Goal: Transaction & Acquisition: Download file/media

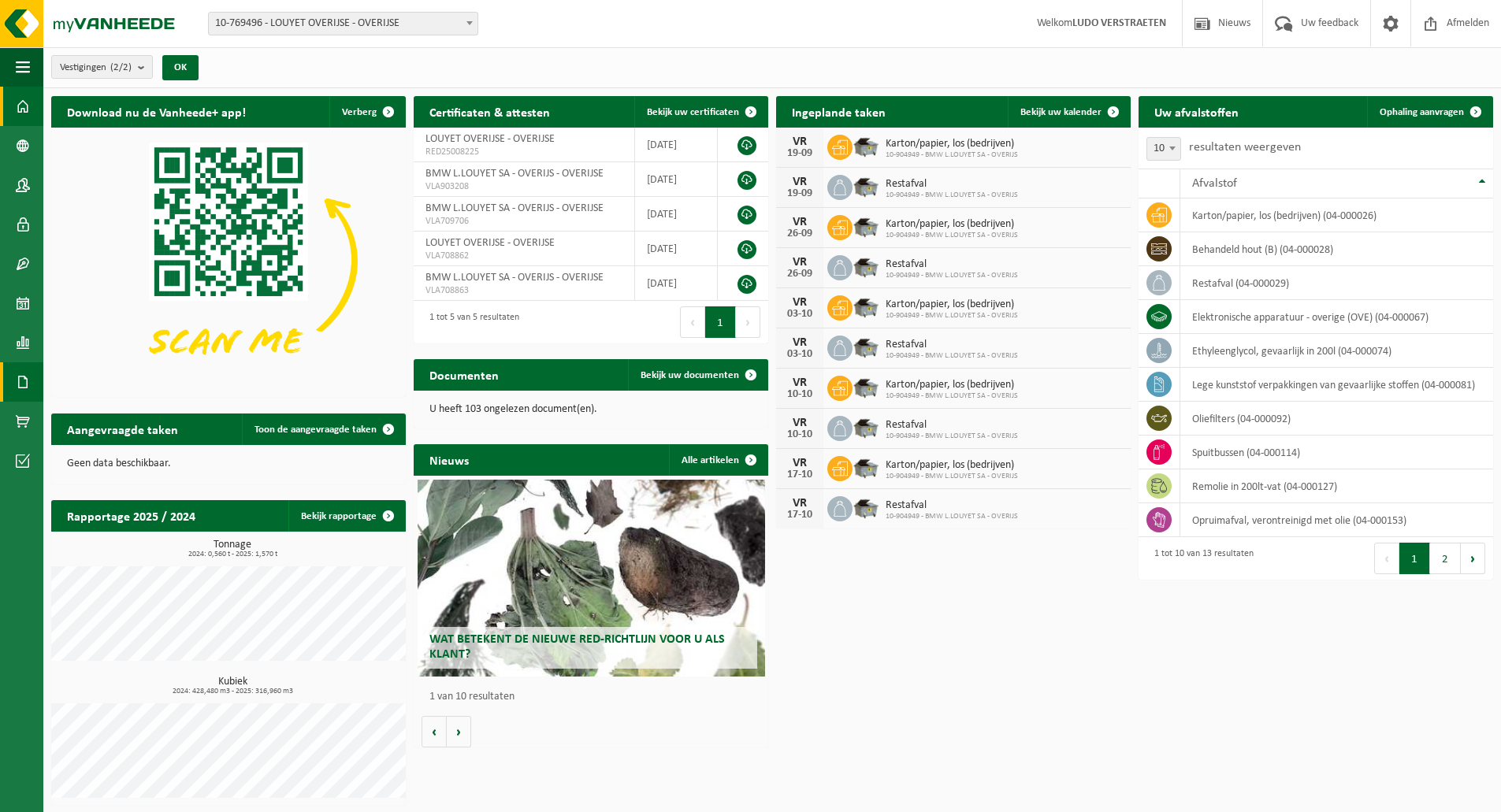
click at [22, 382] on span at bounding box center [23, 382] width 14 height 39
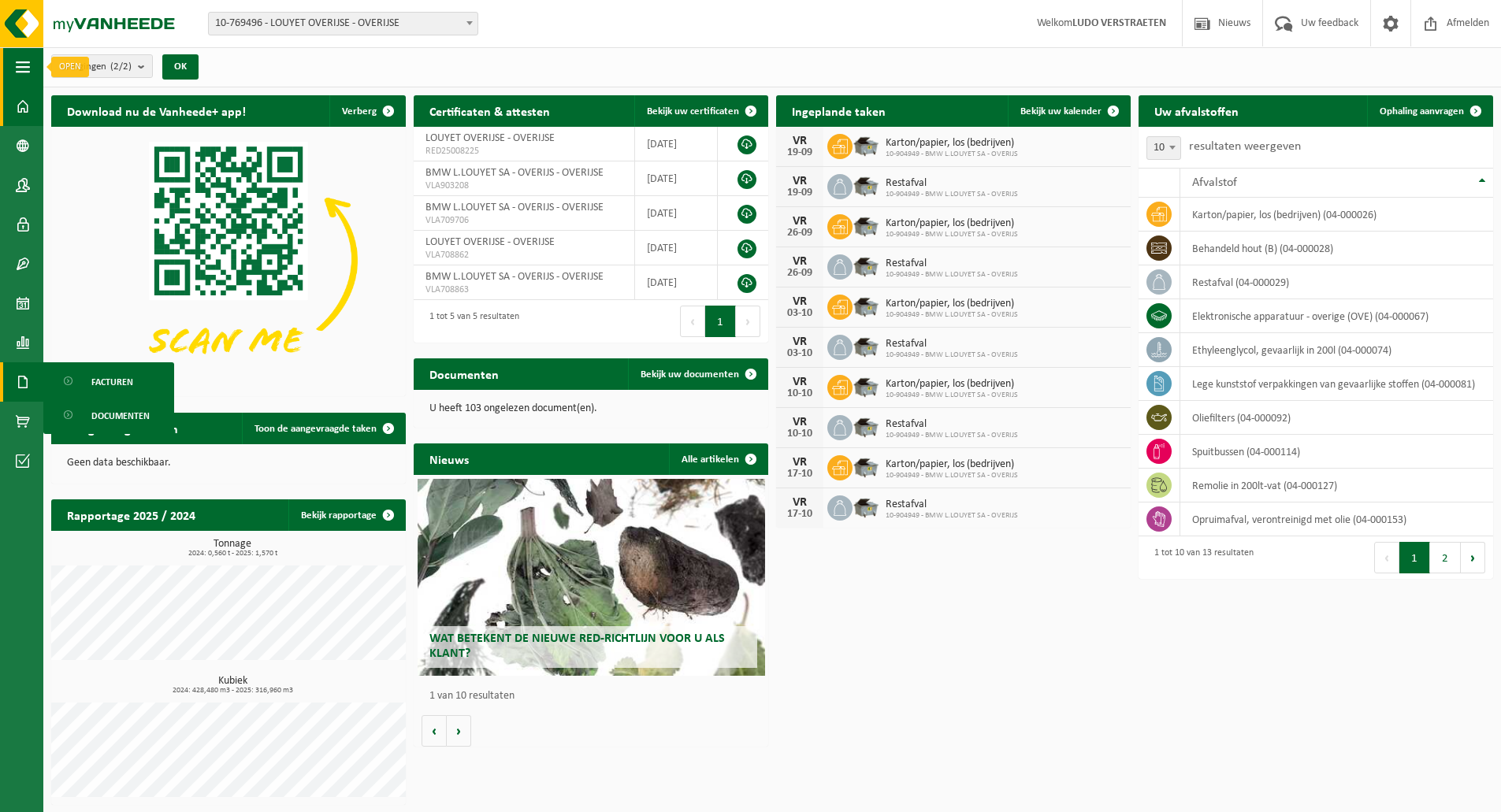
click at [16, 70] on span "button" at bounding box center [23, 67] width 14 height 39
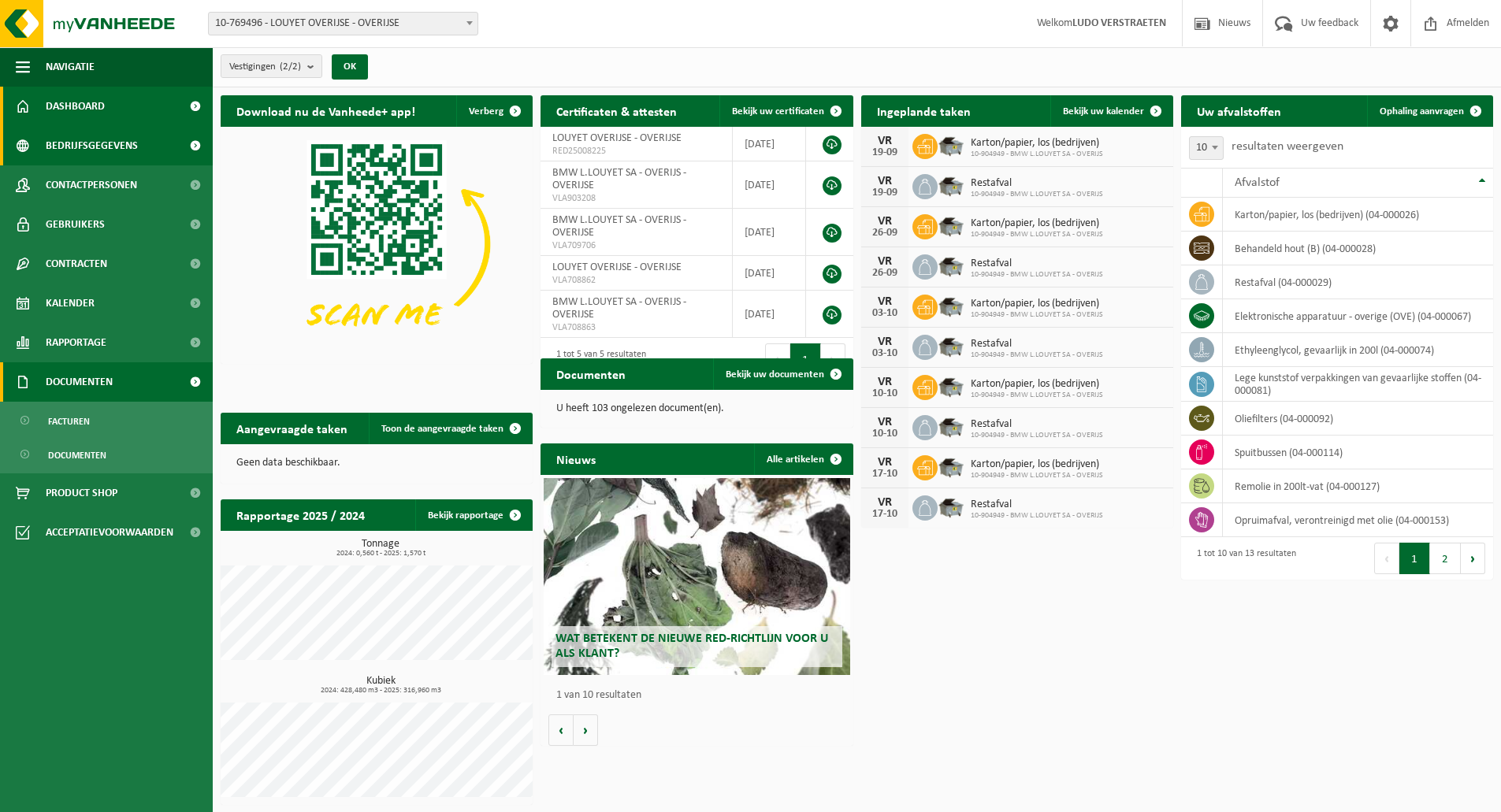
click at [191, 144] on span at bounding box center [194, 145] width 35 height 39
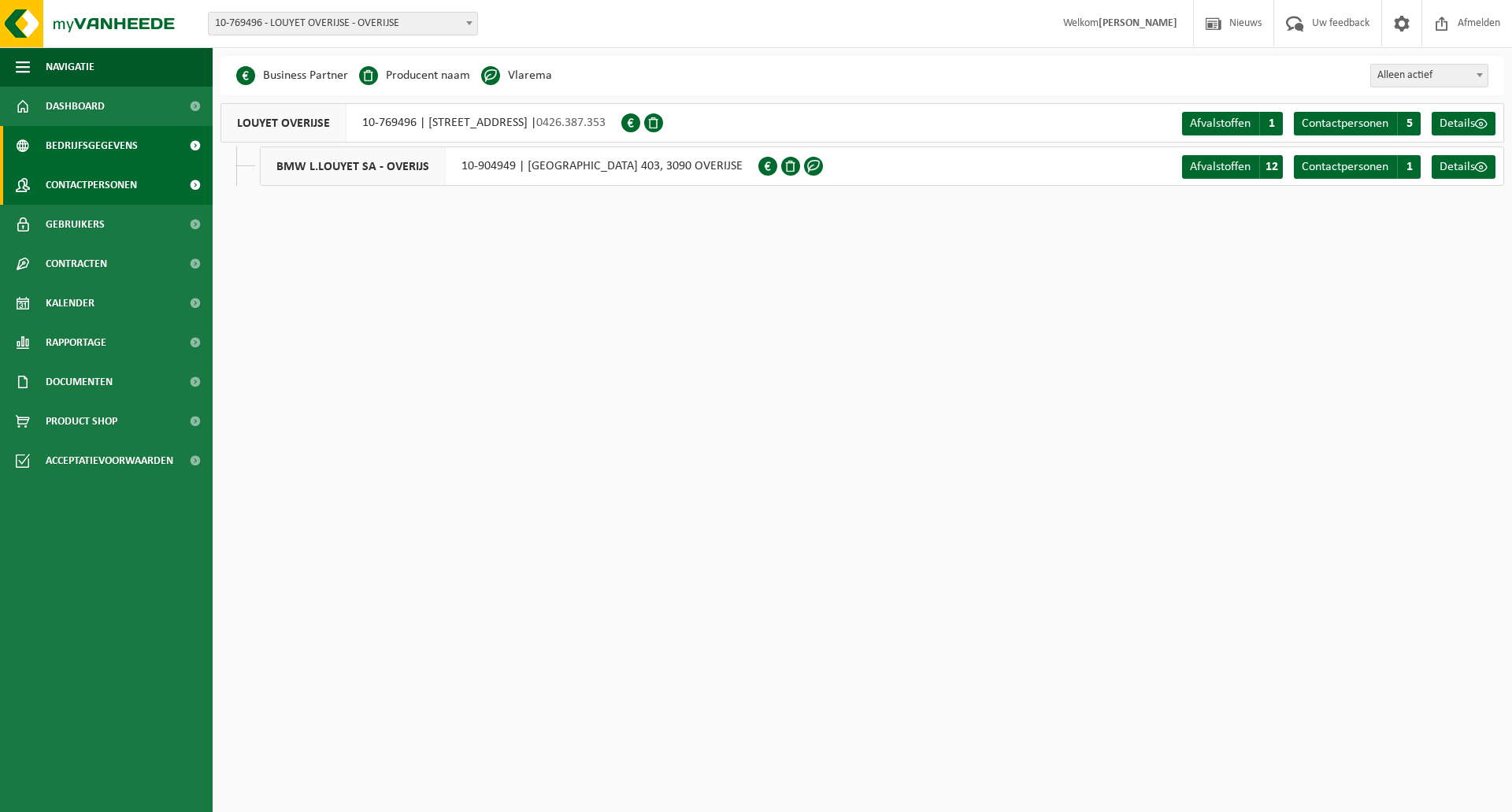
click at [195, 183] on span at bounding box center [194, 185] width 35 height 39
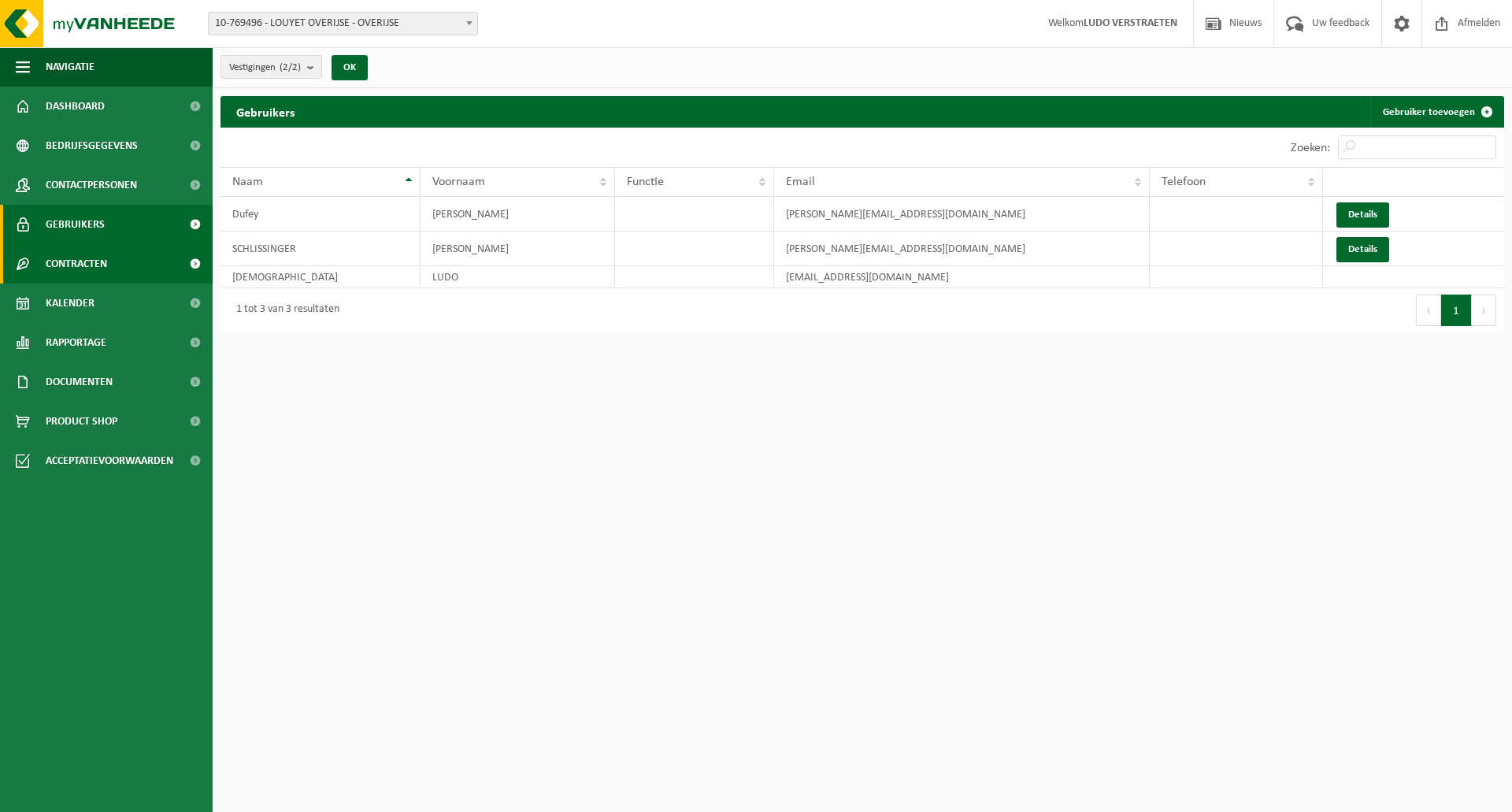
click at [192, 260] on span at bounding box center [194, 264] width 35 height 39
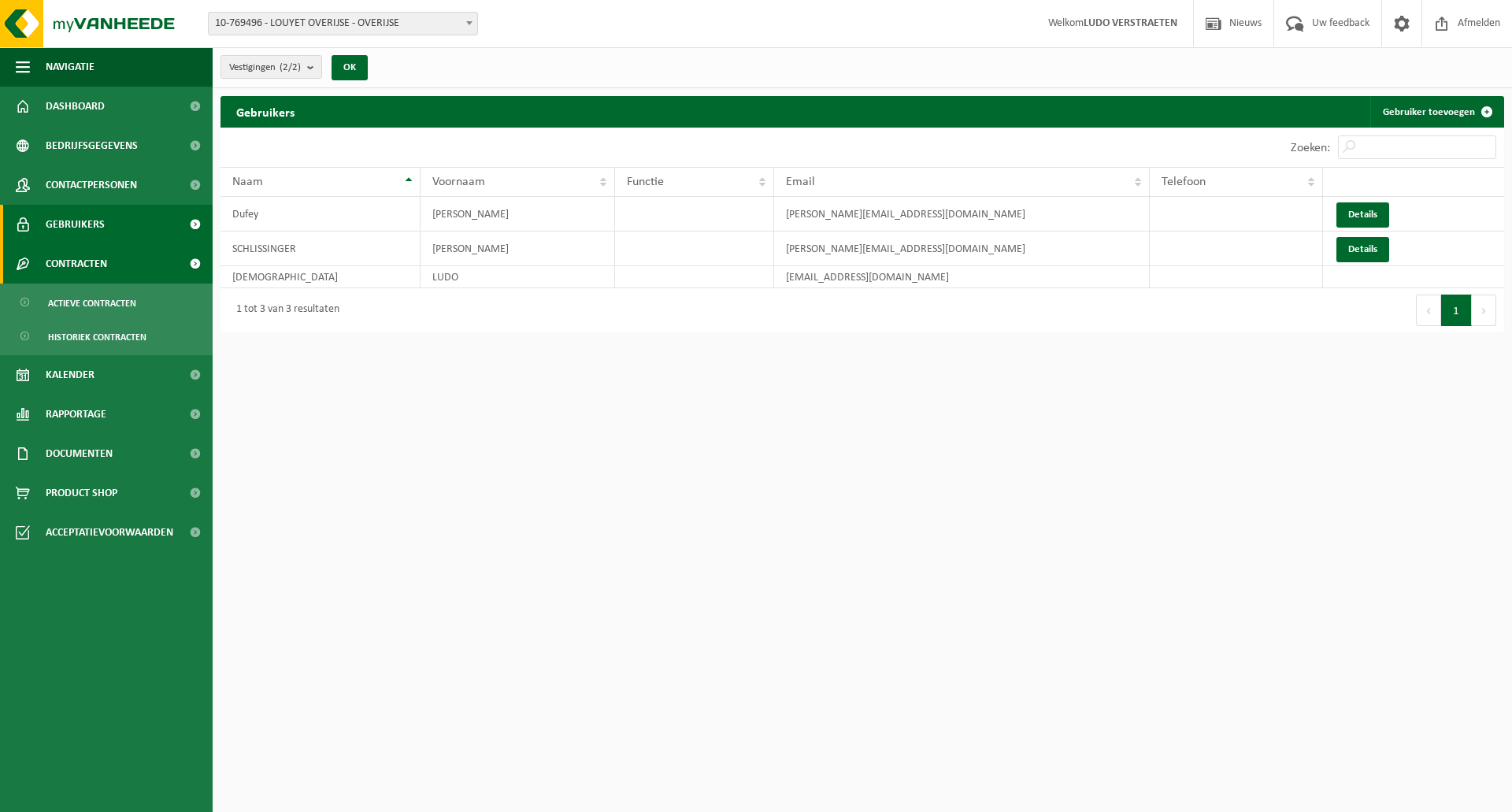
click at [191, 266] on span at bounding box center [194, 264] width 35 height 39
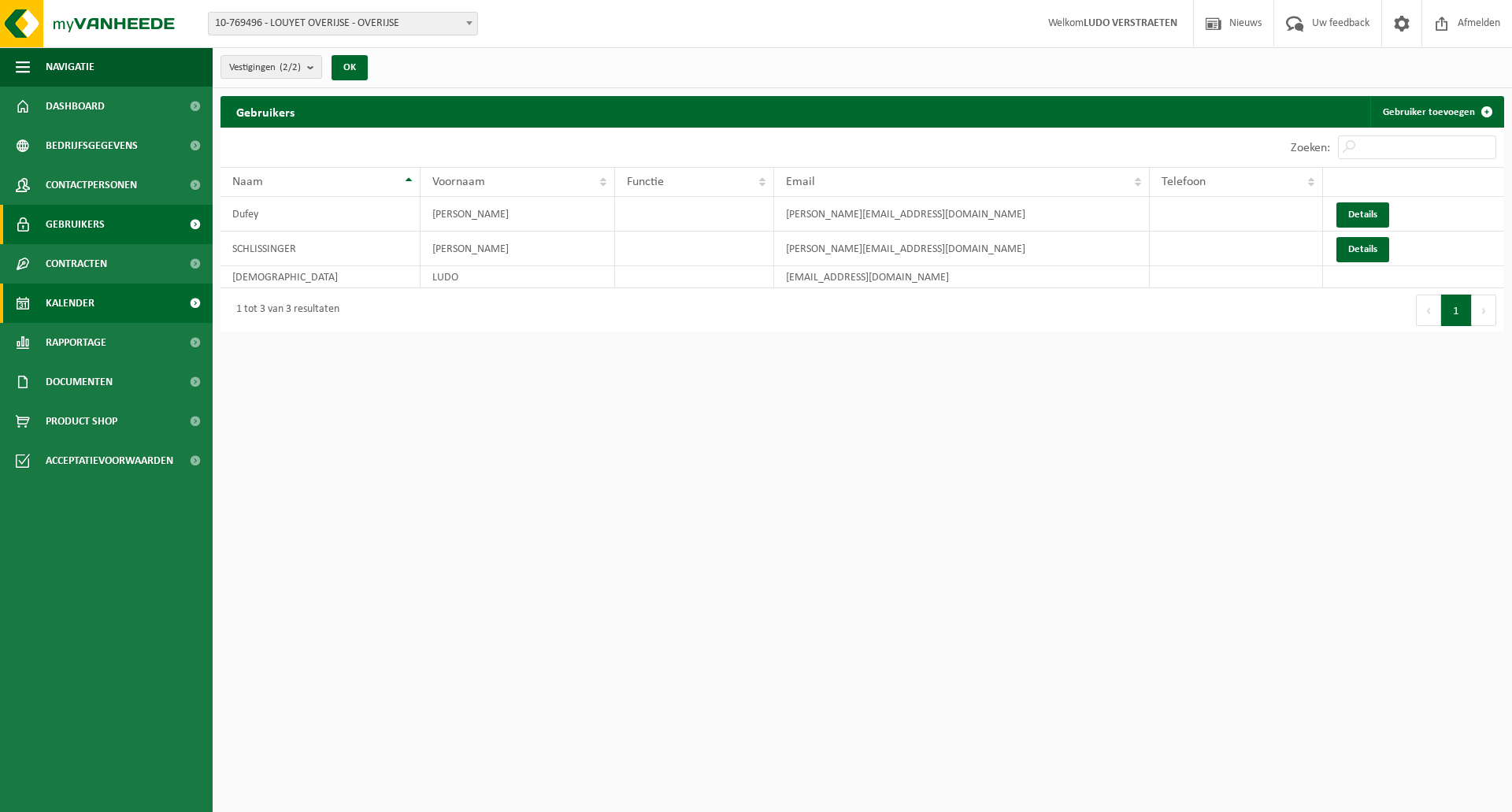
click at [196, 305] on span at bounding box center [194, 303] width 35 height 39
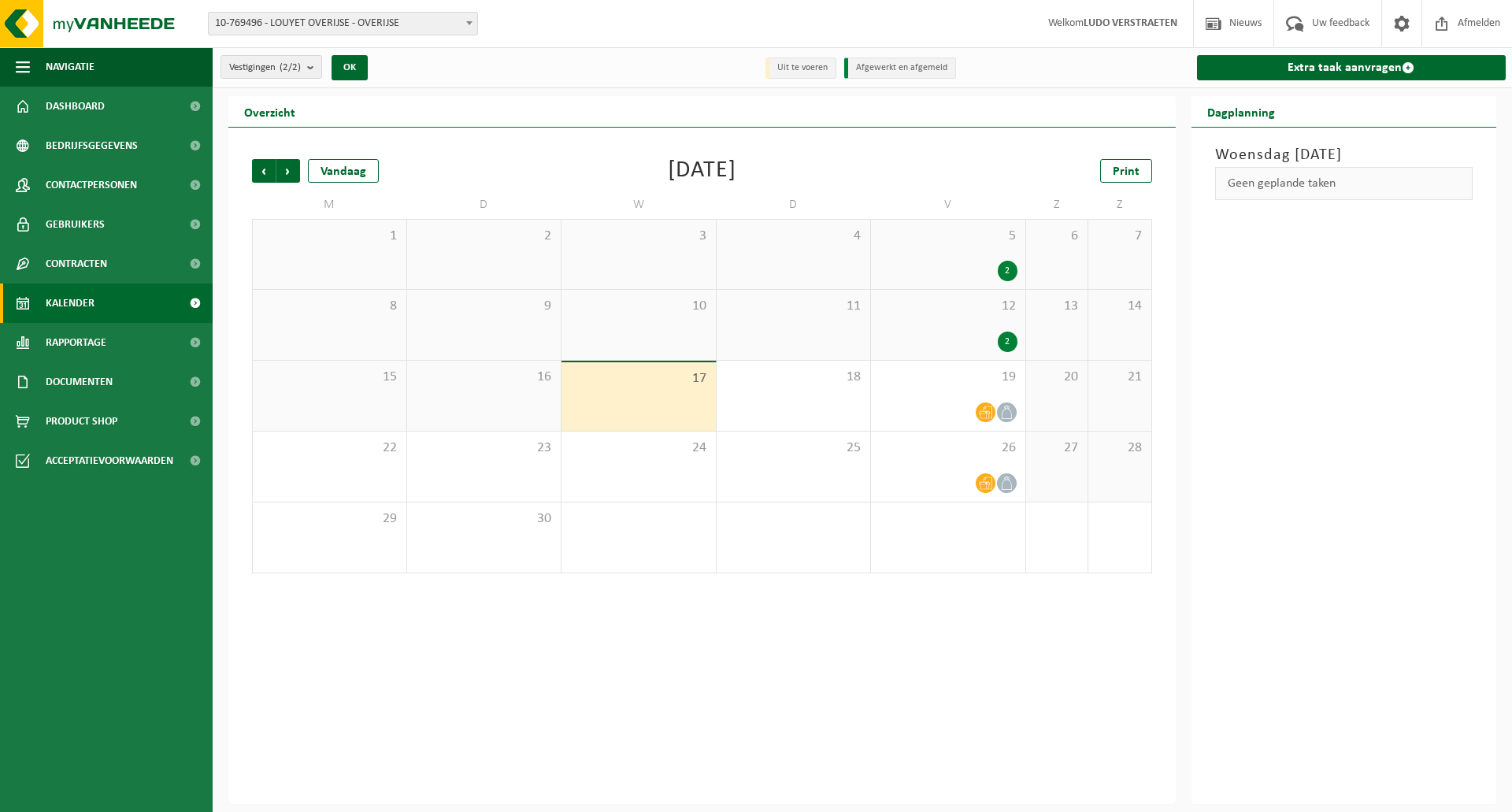
drag, startPoint x: 0, startPoint y: 0, endPoint x: 196, endPoint y: 305, distance: 362.5
click at [196, 305] on span at bounding box center [194, 303] width 35 height 39
click at [191, 340] on span at bounding box center [194, 343] width 35 height 39
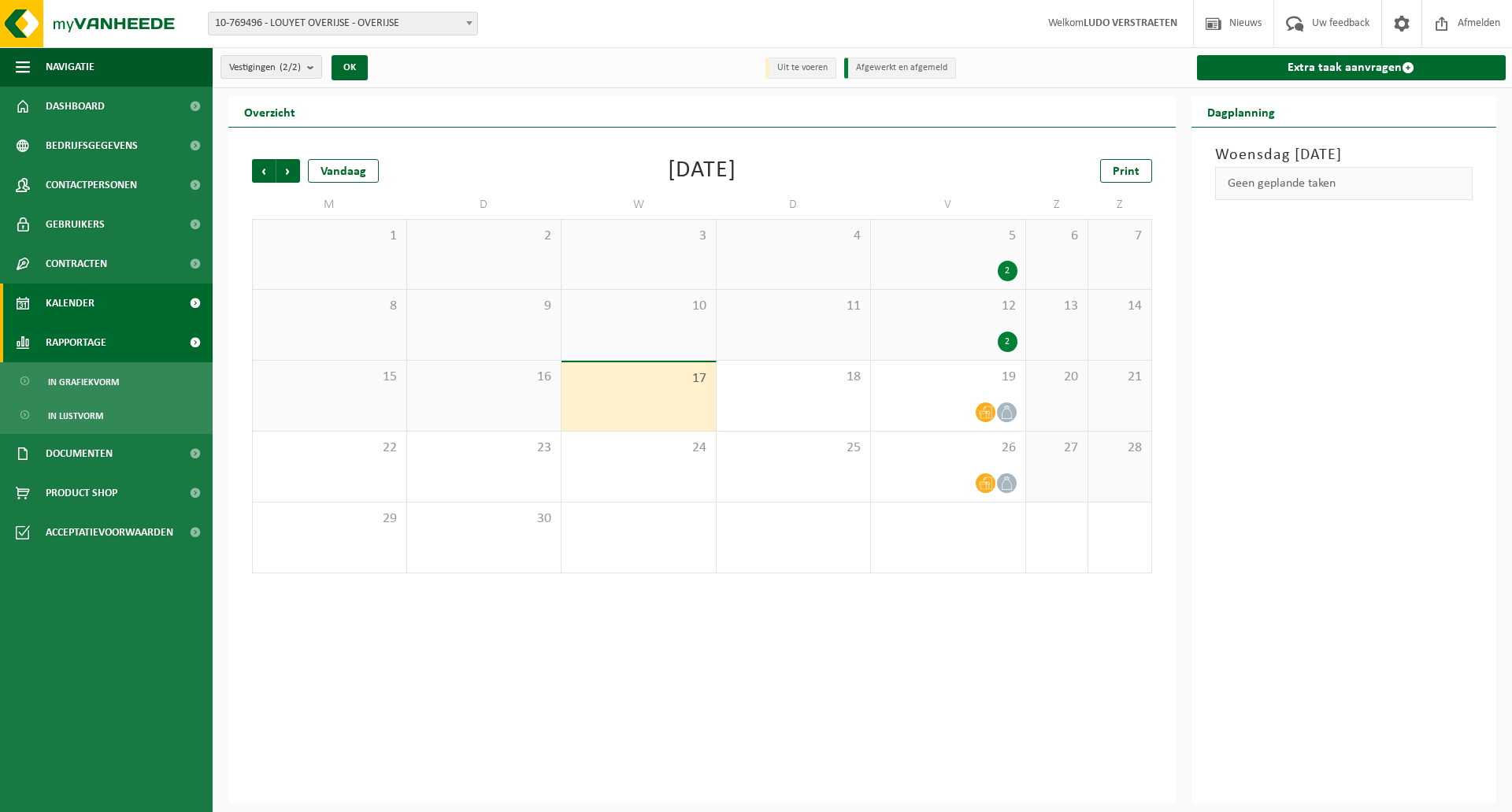
click at [195, 344] on span at bounding box center [194, 343] width 35 height 39
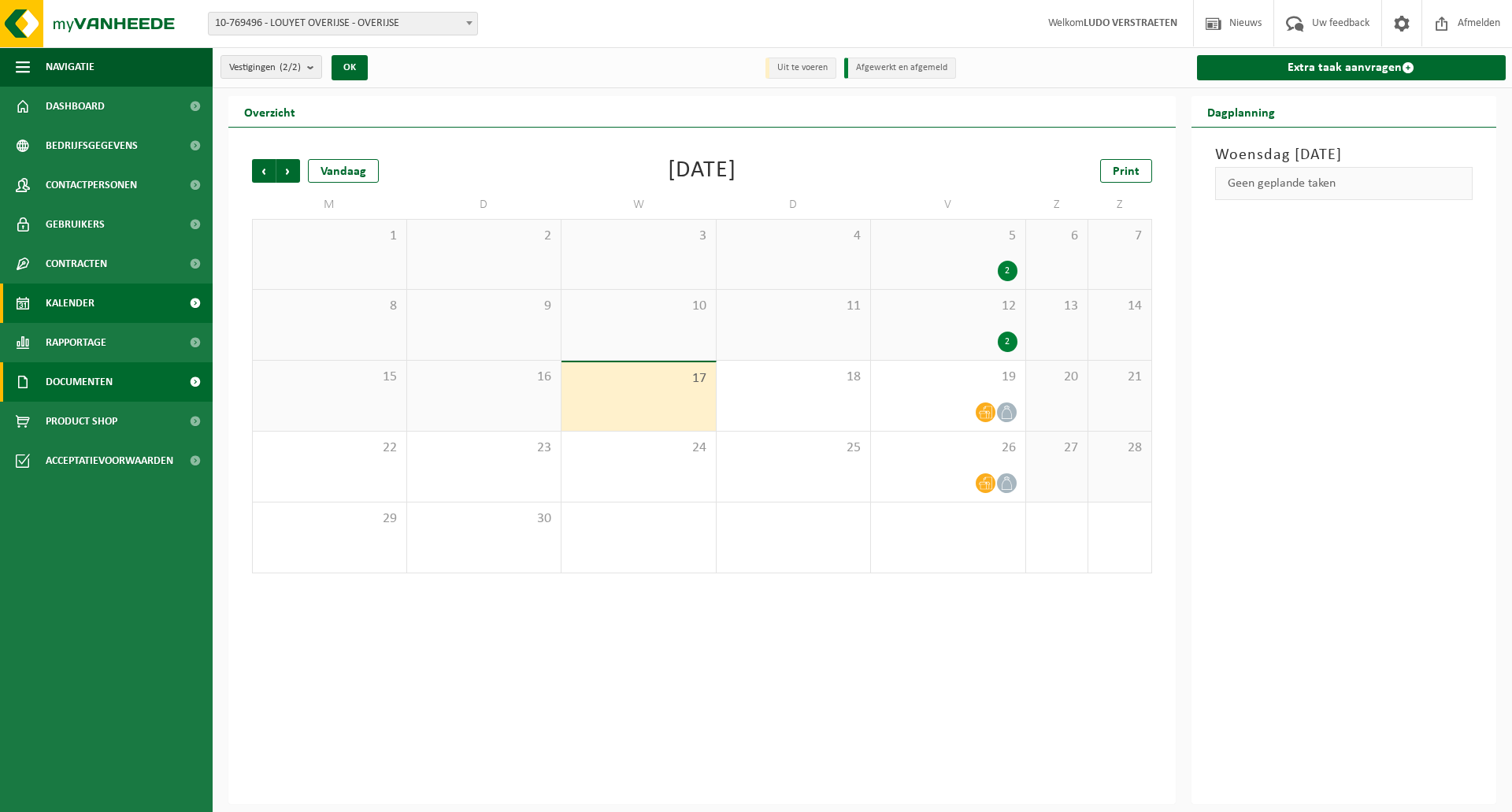
click at [191, 379] on span at bounding box center [194, 382] width 35 height 39
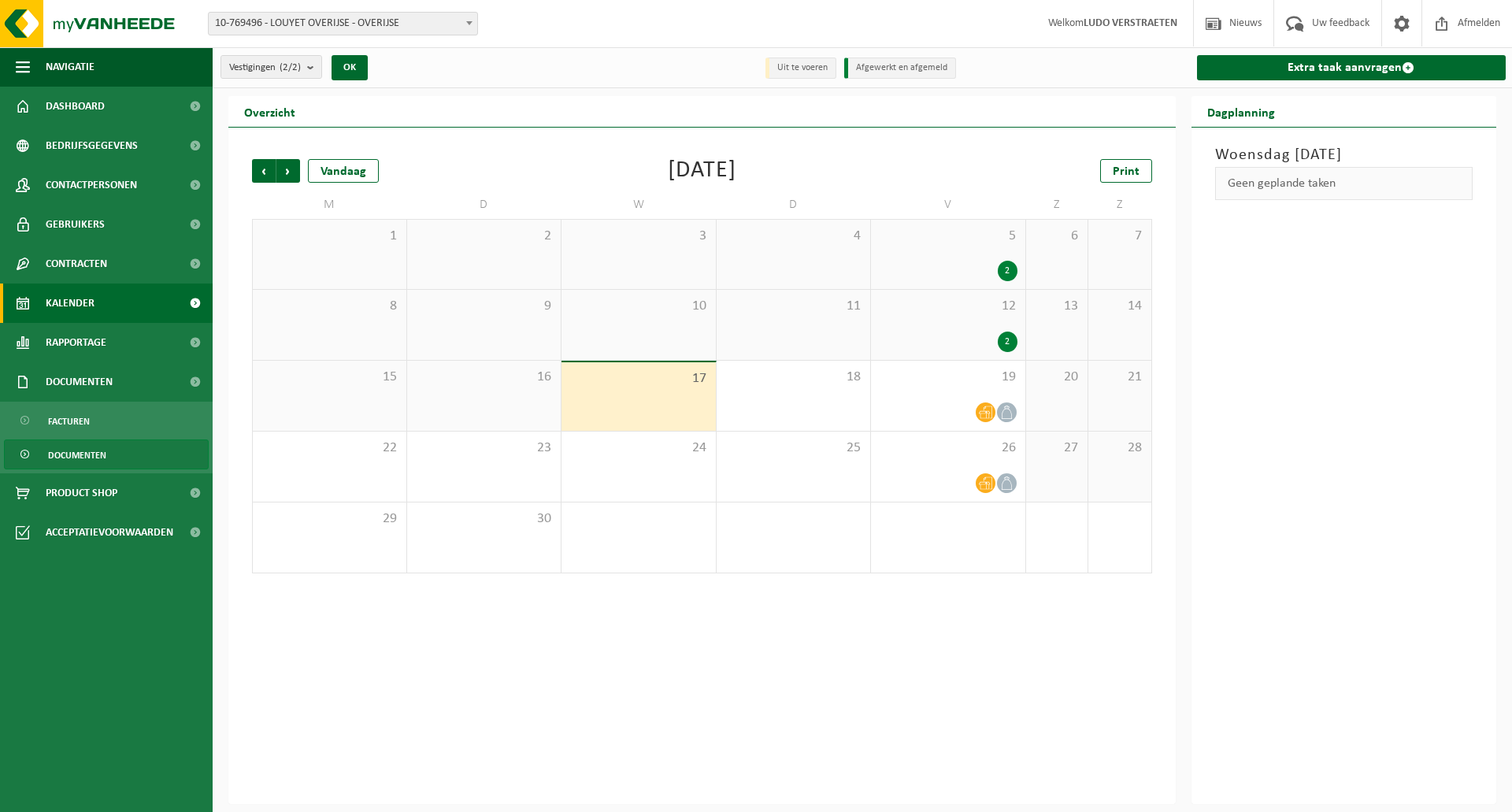
click at [55, 450] on span "Documenten" at bounding box center [77, 455] width 58 height 30
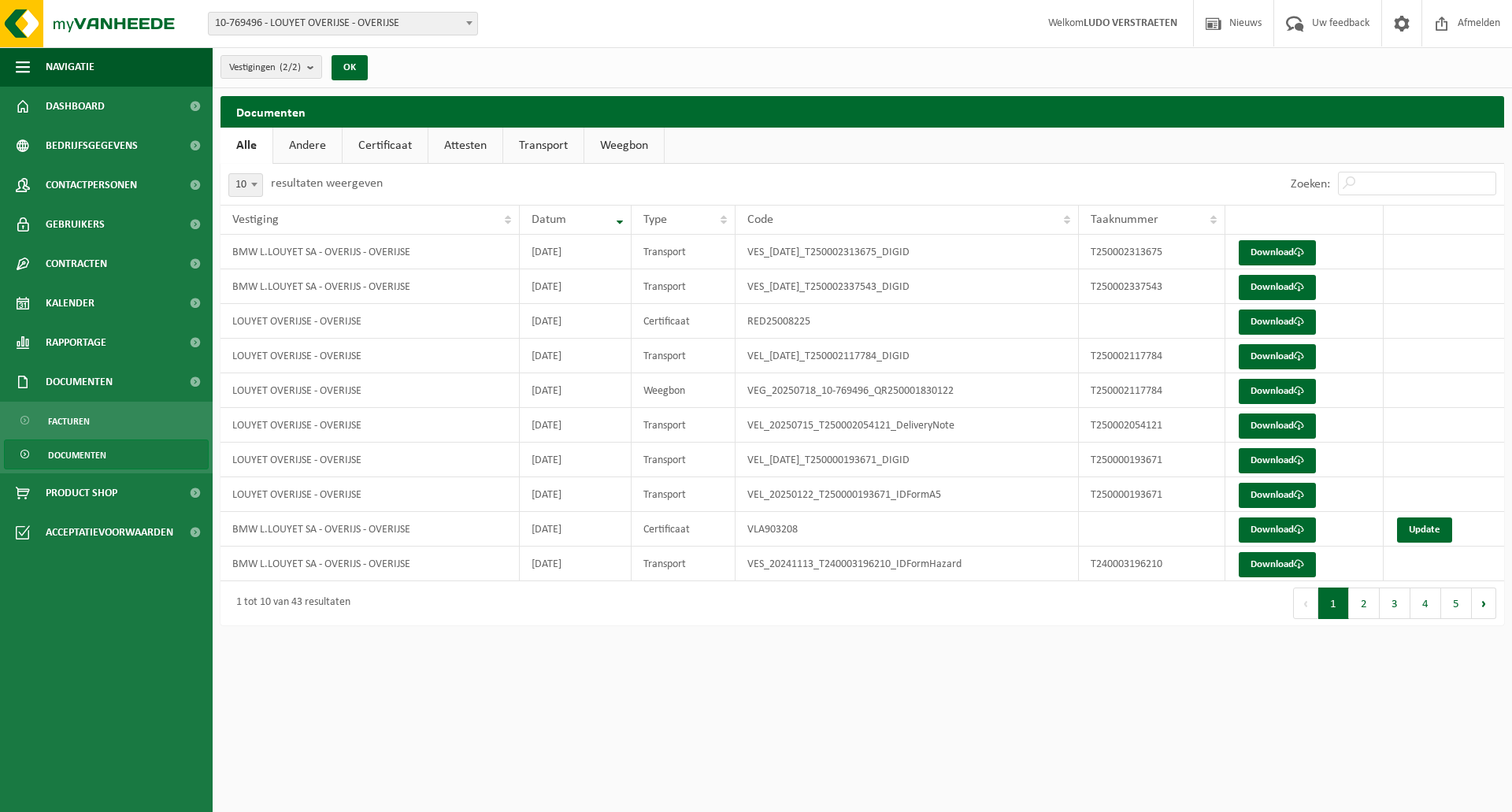
click at [310, 141] on link "Andere" at bounding box center [307, 145] width 68 height 36
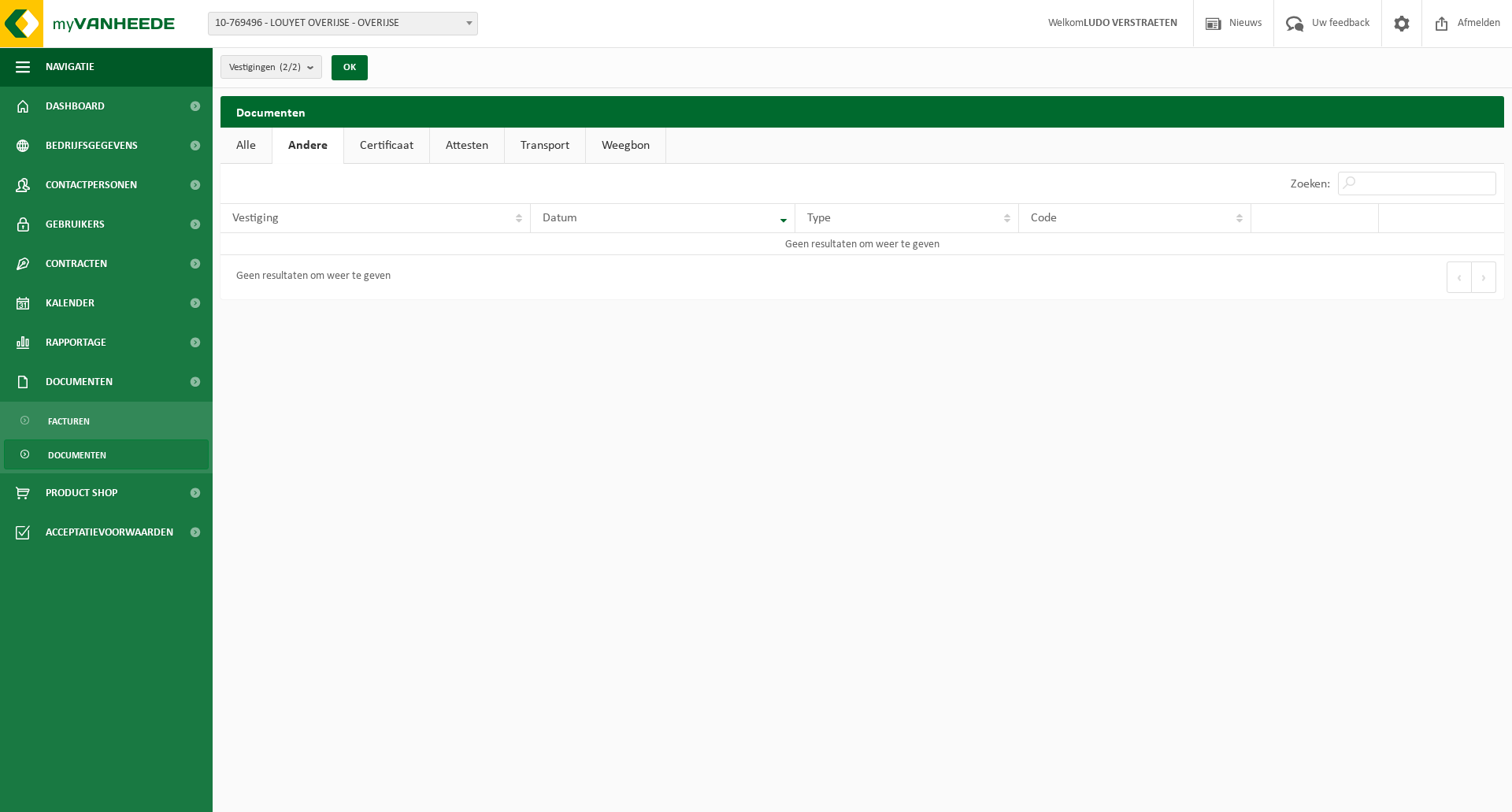
click at [405, 138] on link "Certificaat" at bounding box center [386, 145] width 85 height 36
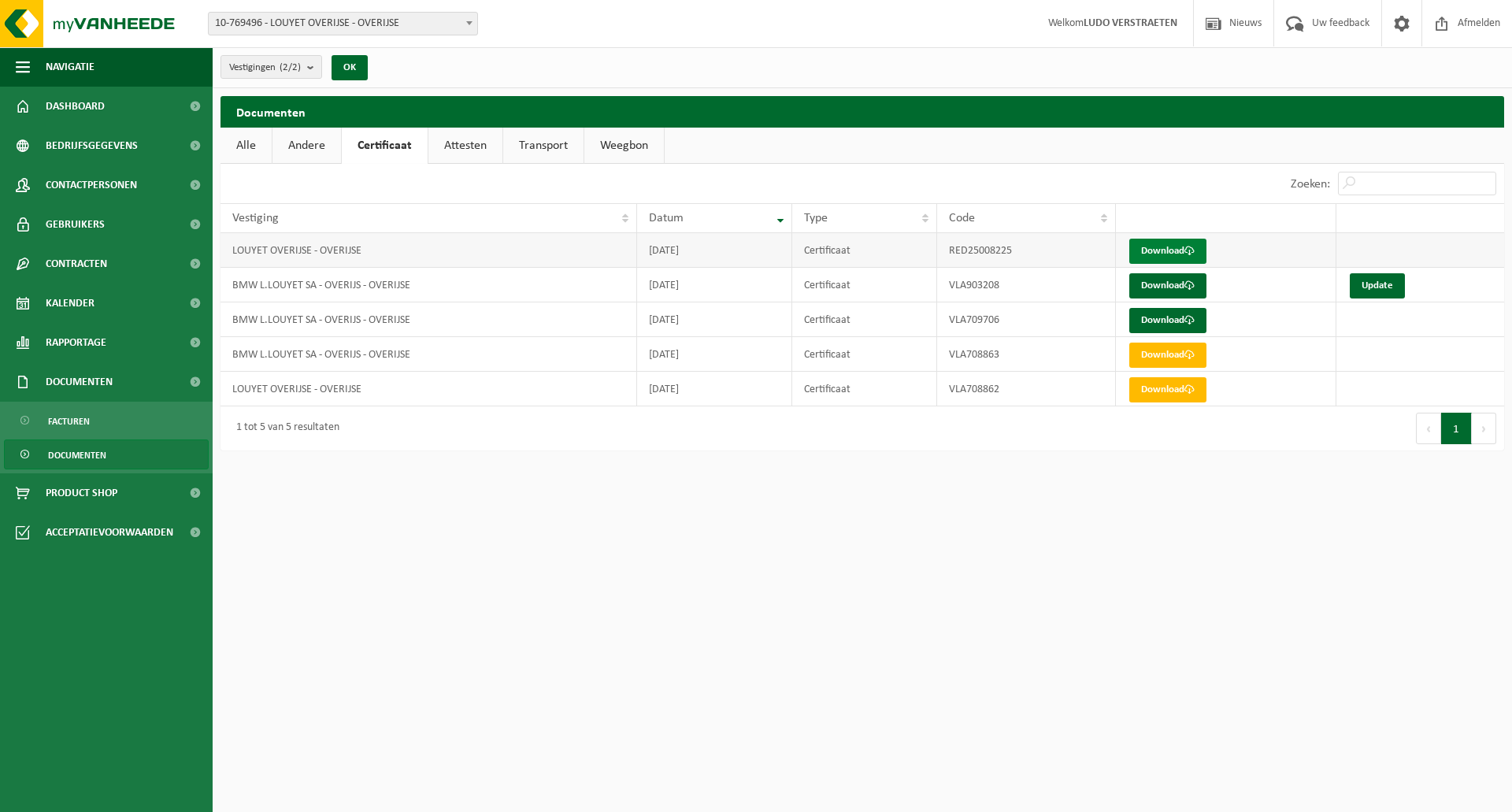
click at [1176, 248] on link "Download" at bounding box center [1167, 251] width 77 height 25
